Goal: Find contact information: Find contact information

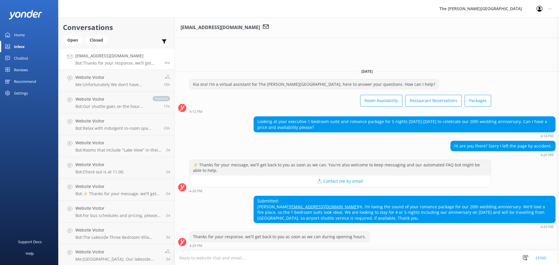
click at [100, 56] on h4 "[EMAIL_ADDRESS][DOMAIN_NAME]" at bounding box center [117, 56] width 85 height 6
click at [105, 73] on link "Website Visitor Me: Unfortunately We don't have availability on days you reques…" at bounding box center [117, 81] width 116 height 22
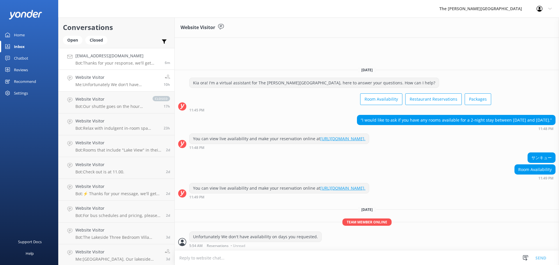
click at [115, 60] on div "[EMAIL_ADDRESS][DOMAIN_NAME] Bot: Thanks for your response, we'll get back to y…" at bounding box center [117, 59] width 85 height 13
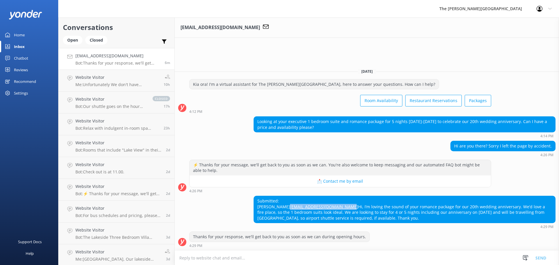
drag, startPoint x: 316, startPoint y: 200, endPoint x: 251, endPoint y: 199, distance: 65.5
click at [251, 199] on div "Submitted: [PERSON_NAME] [PERSON_NAME][EMAIL_ADDRESS][DOMAIN_NAME] Hi, I’m lovi…" at bounding box center [367, 212] width 384 height 33
copy link "[EMAIL_ADDRESS][DOMAIN_NAME]"
click at [376, 206] on div "Submitted: [PERSON_NAME] [PERSON_NAME][EMAIL_ADDRESS][DOMAIN_NAME] Hi, I’m lovi…" at bounding box center [404, 209] width 301 height 27
